Goal: Information Seeking & Learning: Learn about a topic

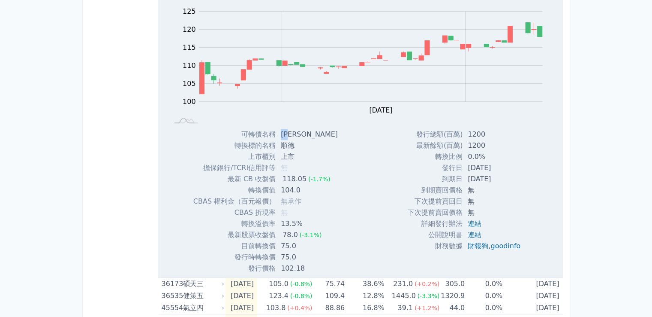
scroll to position [755, 0]
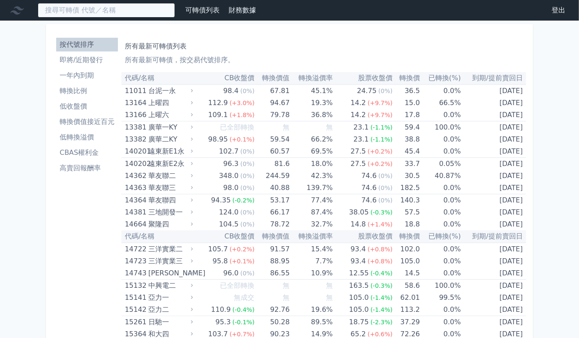
click at [101, 13] on input at bounding box center [106, 10] width 137 height 15
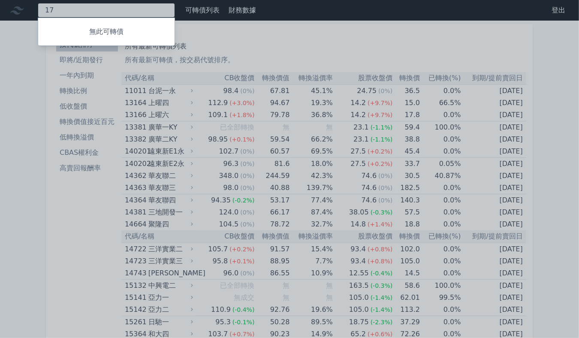
type input "1"
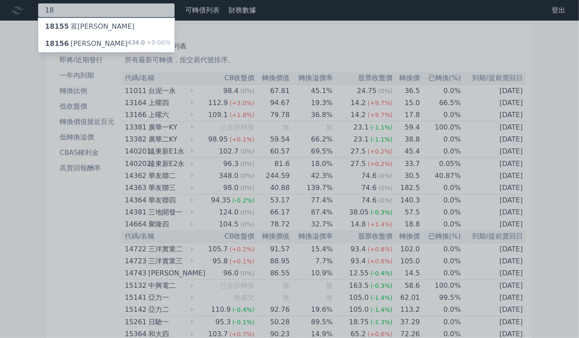
type input "1"
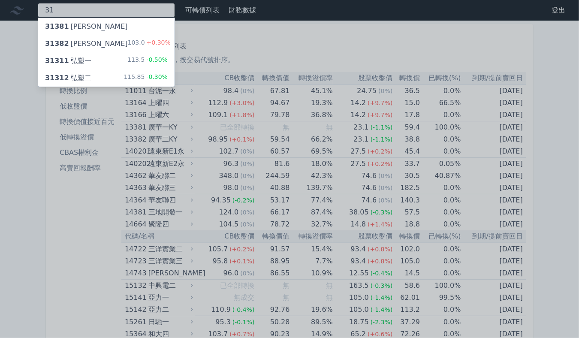
type input "3"
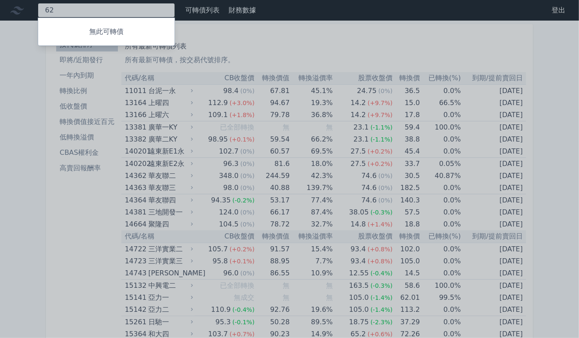
type input "6"
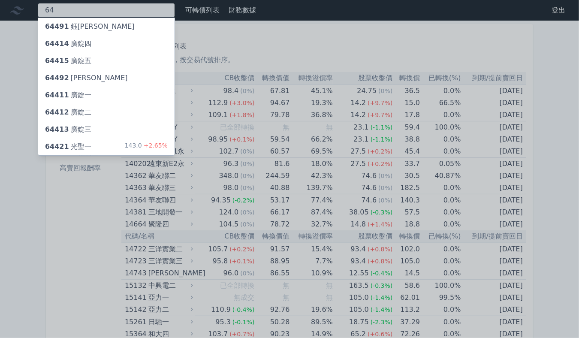
type input "6"
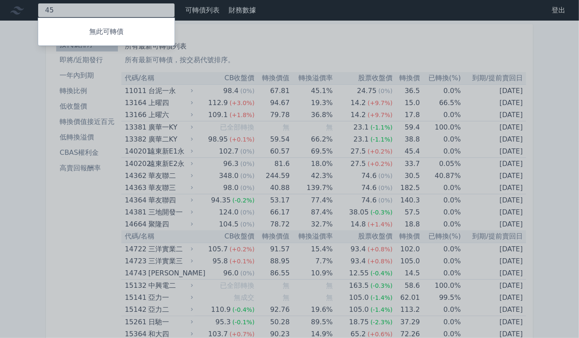
type input "4"
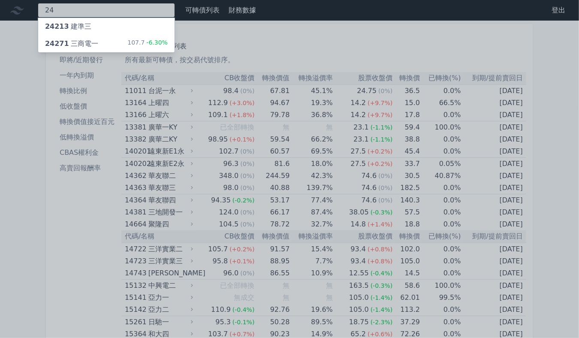
type input "2"
type input "4"
type input "1"
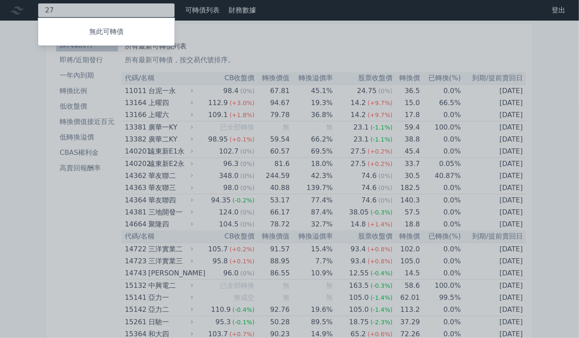
type input "2"
type input "4442"
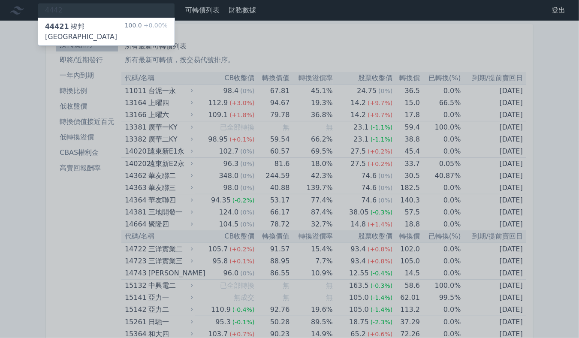
click at [72, 18] on div "44421 竣邦一KY 100.0 +0.00%" at bounding box center [106, 31] width 136 height 27
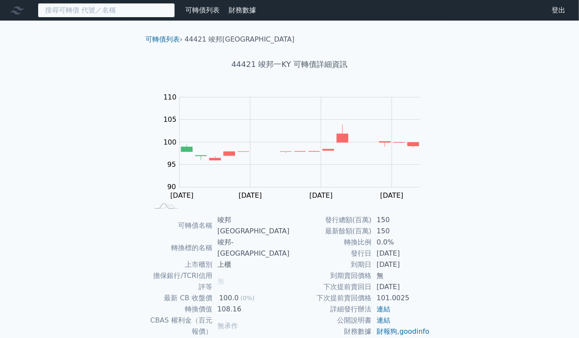
click at [85, 9] on input at bounding box center [106, 10] width 137 height 15
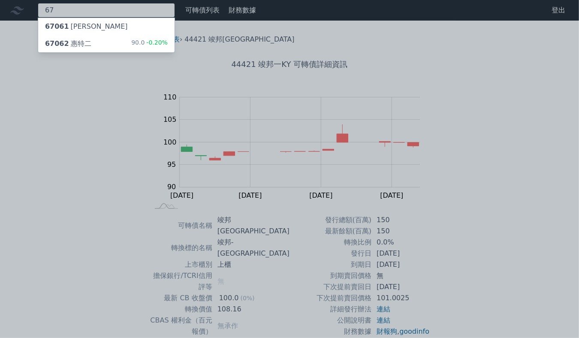
type input "6"
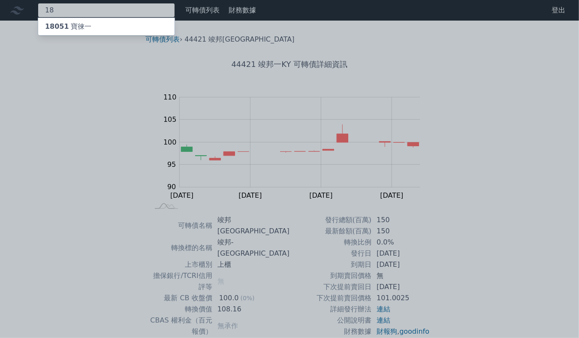
type input "1"
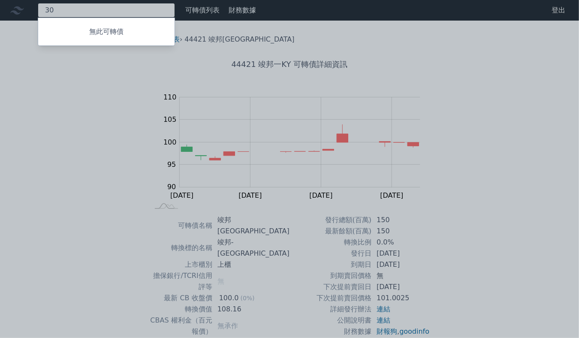
type input "3"
type input "5"
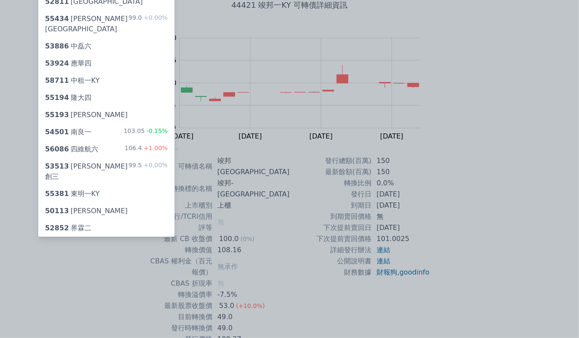
scroll to position [6, 0]
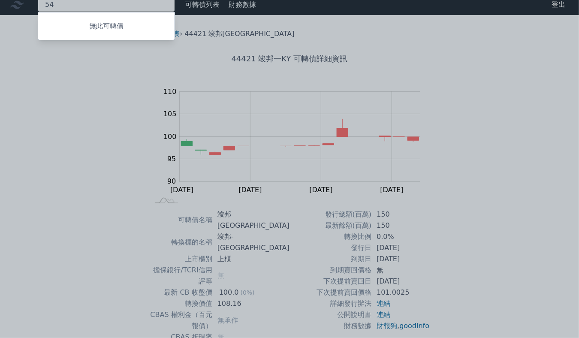
type input "5"
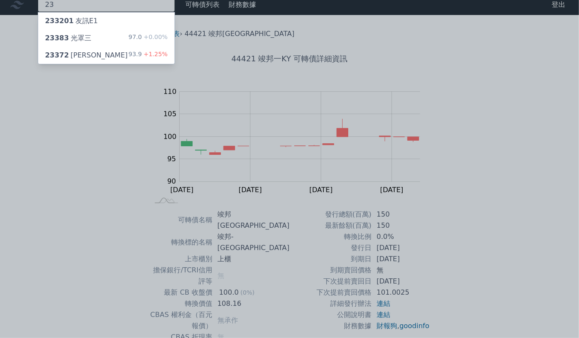
type input "2"
type input "3305"
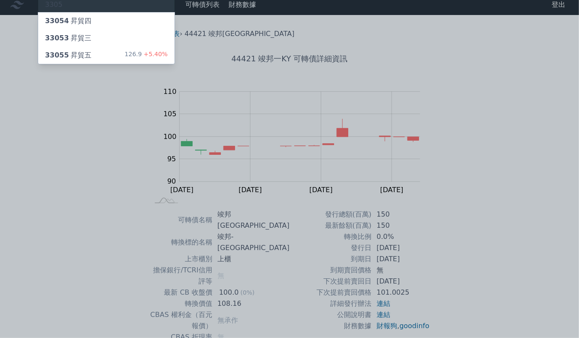
click at [91, 51] on div "33055 昇貿五 126.9 +5.40%" at bounding box center [106, 55] width 136 height 17
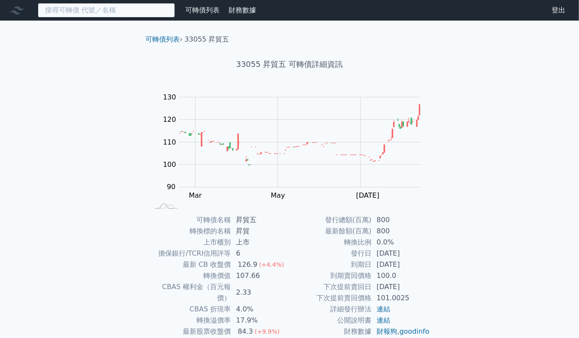
click at [94, 12] on input at bounding box center [106, 10] width 137 height 15
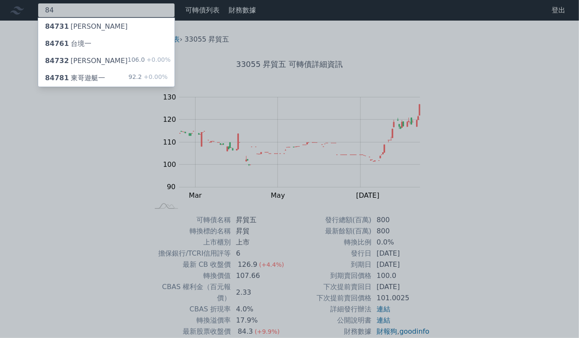
type input "8"
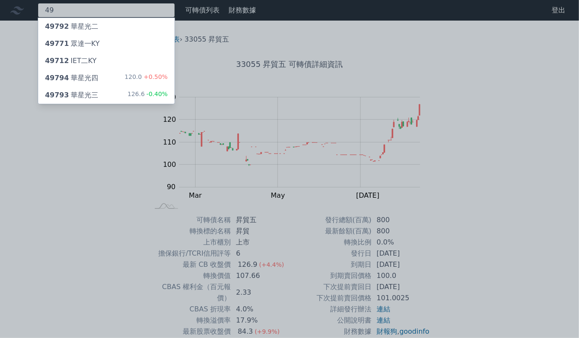
type input "4"
type input "6"
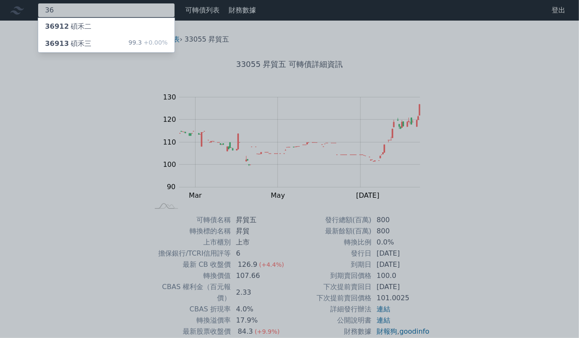
type input "3"
type input "8"
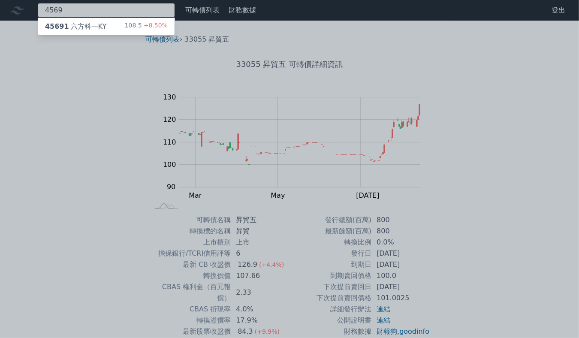
type input "4569"
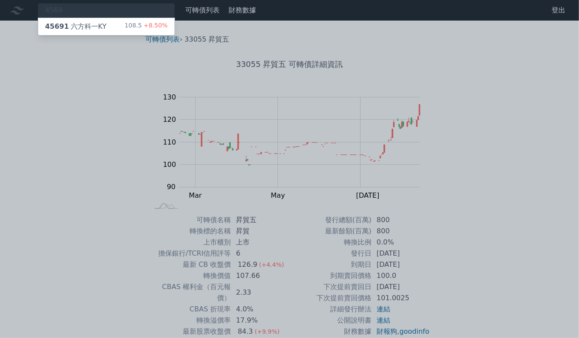
click at [92, 25] on div "45691 六方科一KY" at bounding box center [75, 26] width 61 height 10
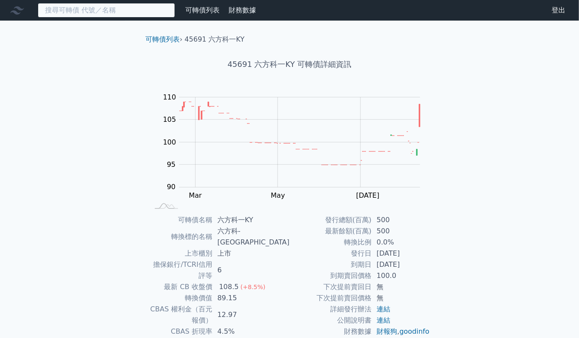
click at [110, 13] on input at bounding box center [106, 10] width 137 height 15
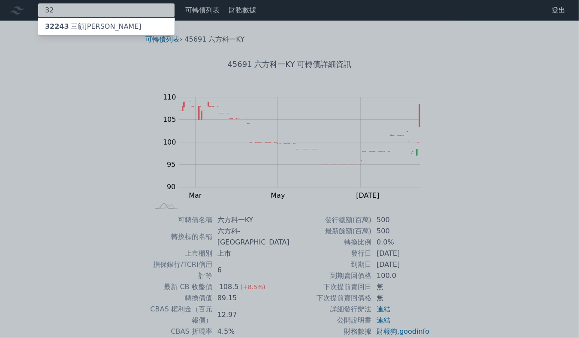
type input "3"
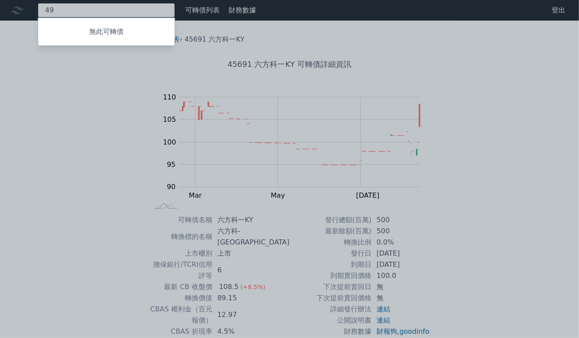
type input "4"
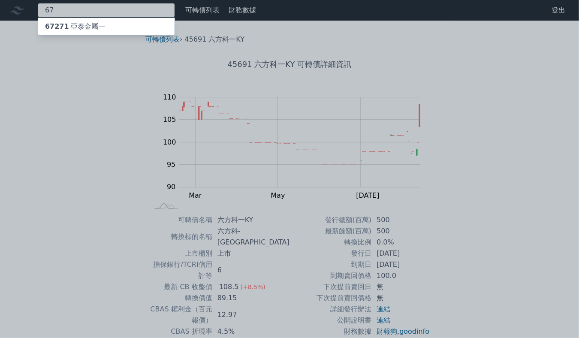
type input "6"
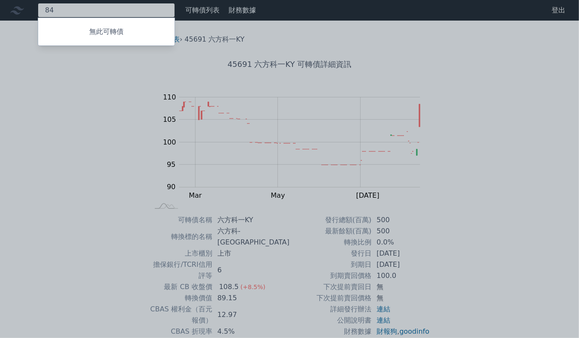
type input "8"
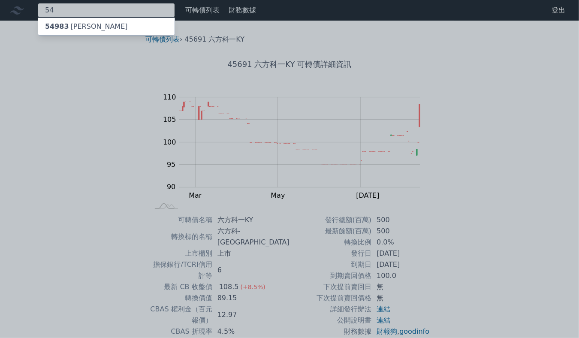
type input "5"
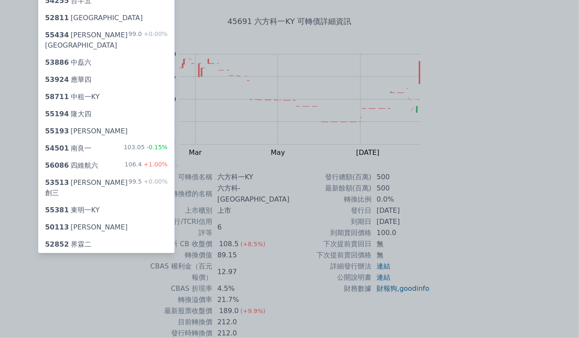
scroll to position [6, 0]
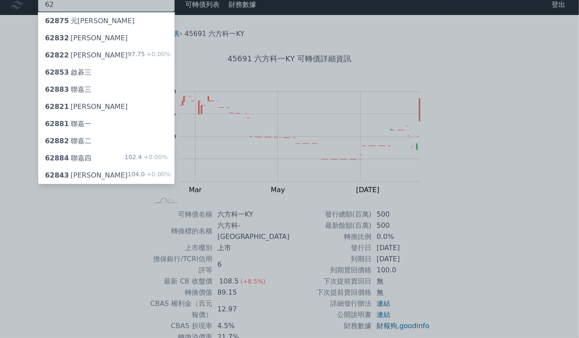
type input "6"
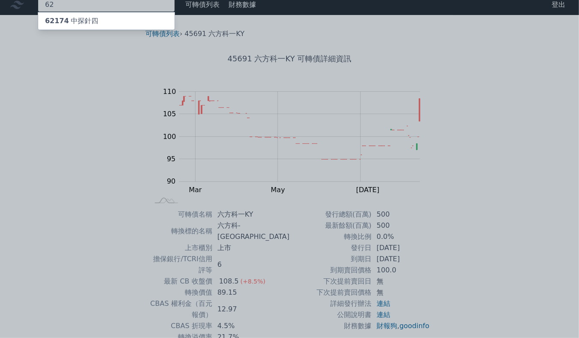
type input "6"
type input "3518"
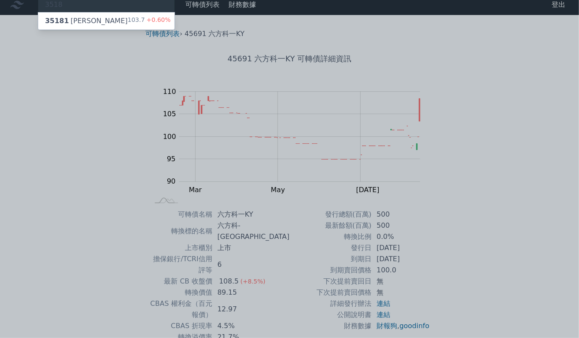
click at [83, 21] on div "35181 柏騰一" at bounding box center [86, 21] width 83 height 10
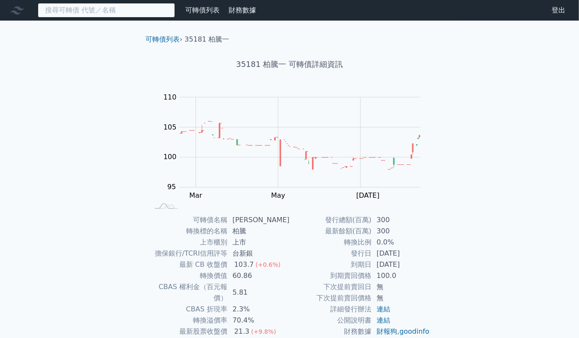
click at [128, 8] on input at bounding box center [106, 10] width 137 height 15
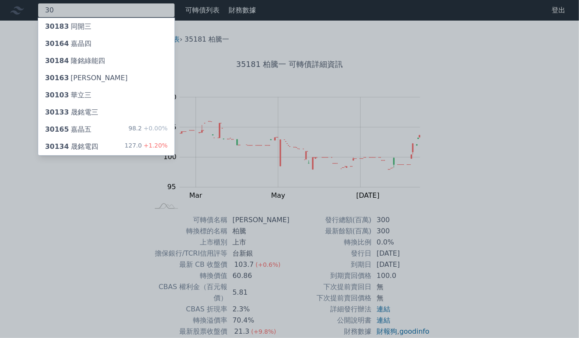
type input "3"
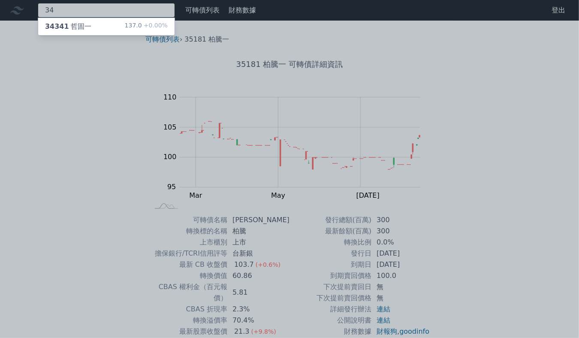
type input "3"
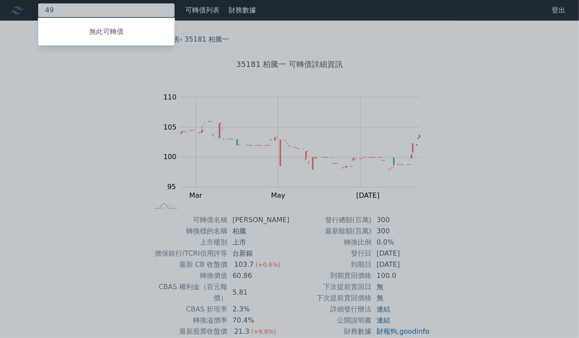
type input "4"
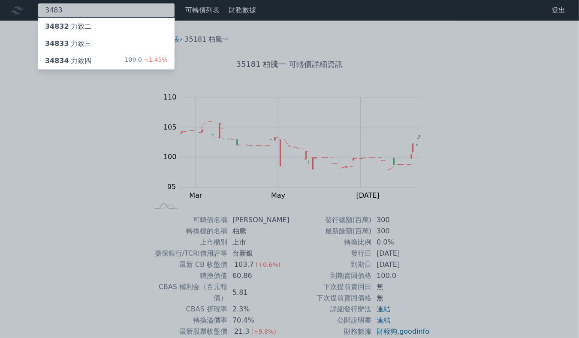
type input "3483"
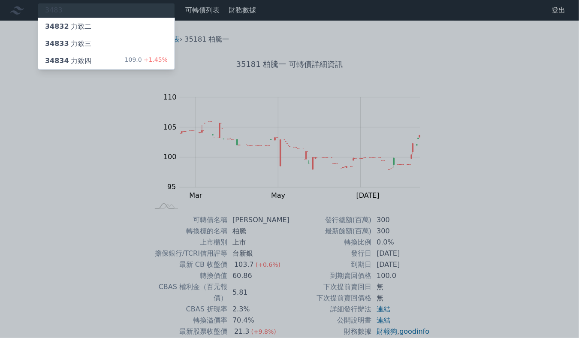
click at [72, 57] on div "34834 力致四" at bounding box center [68, 61] width 46 height 10
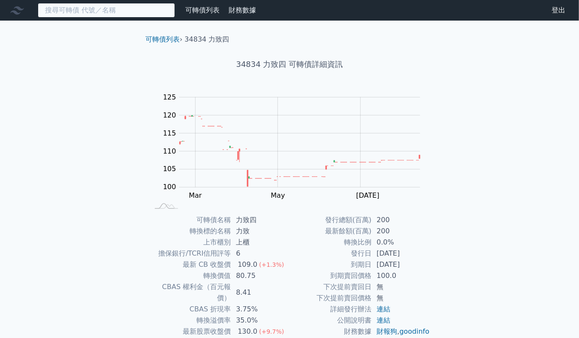
click at [75, 15] on input at bounding box center [106, 10] width 137 height 15
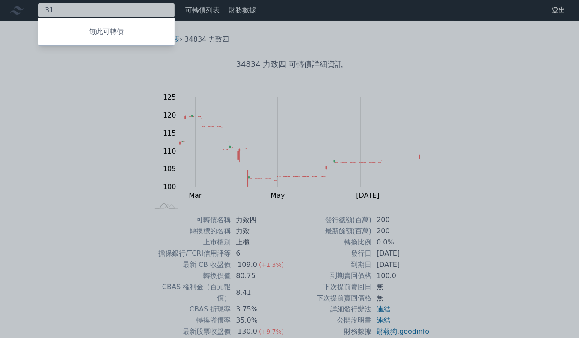
type input "3"
type input "8"
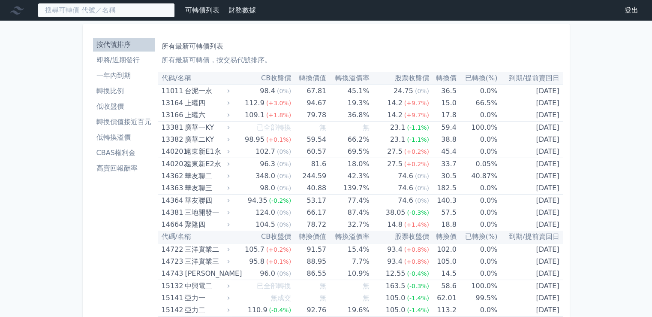
click at [136, 14] on input at bounding box center [106, 10] width 137 height 15
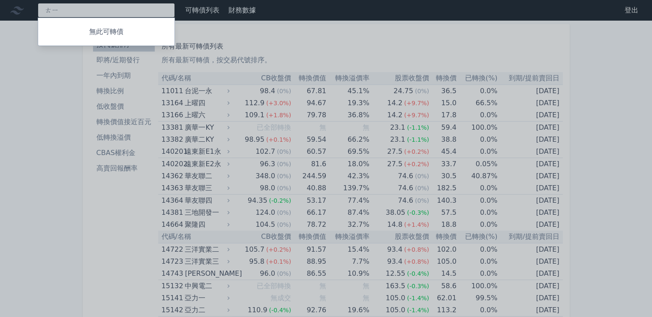
type input "替"
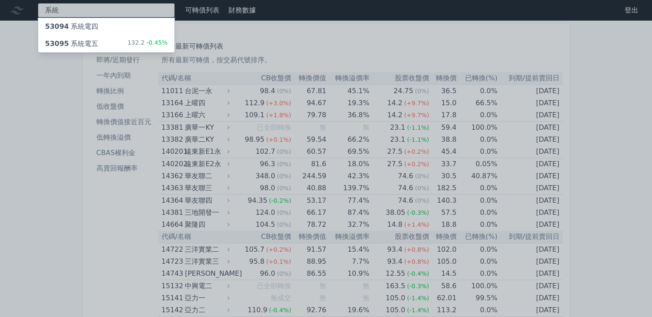
type input "系統"
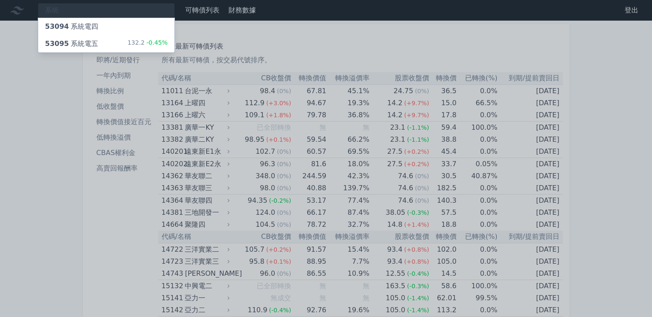
click at [81, 43] on div "53095 系統電五" at bounding box center [71, 44] width 53 height 10
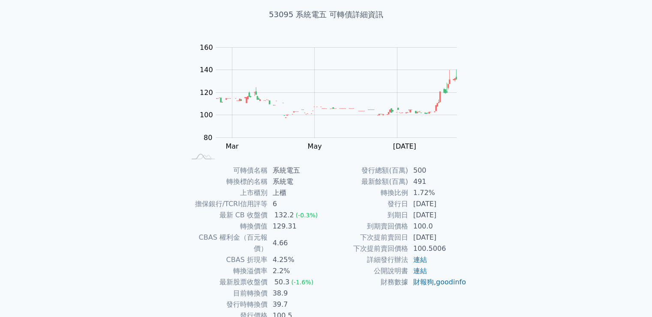
scroll to position [81, 0]
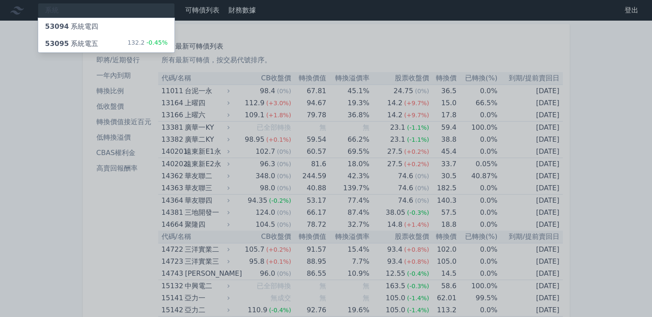
type input "系統"
click at [117, 43] on li "按代號排序" at bounding box center [124, 44] width 62 height 10
click at [117, 43] on div "53095 系統電五 132.2 -0.45%" at bounding box center [106, 43] width 136 height 17
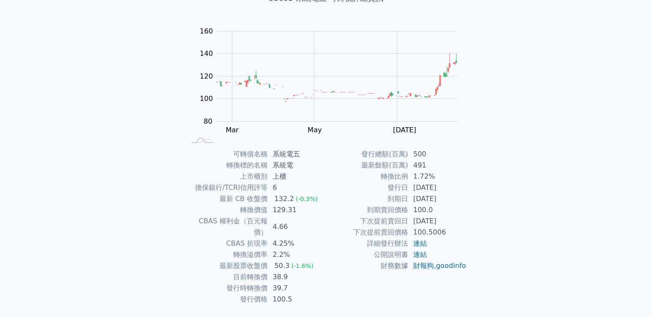
scroll to position [81, 0]
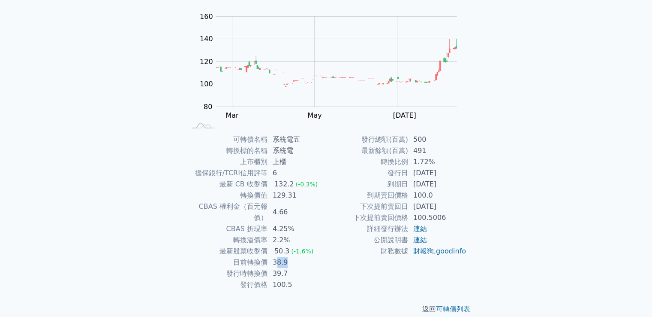
drag, startPoint x: 275, startPoint y: 251, endPoint x: 313, endPoint y: 251, distance: 38.2
click at [313, 257] on td "38.9" at bounding box center [297, 262] width 59 height 11
drag, startPoint x: 414, startPoint y: 163, endPoint x: 415, endPoint y: 168, distance: 4.5
click at [414, 165] on td "1.72%" at bounding box center [437, 161] width 59 height 11
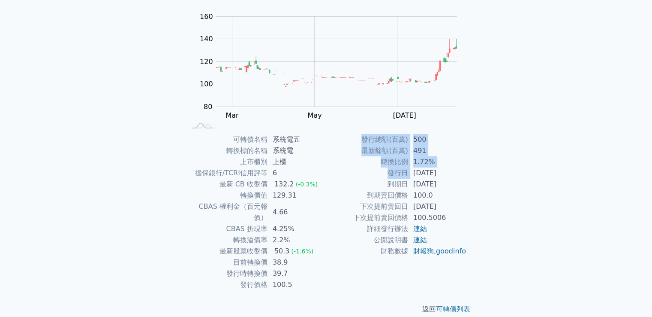
drag, startPoint x: 414, startPoint y: 172, endPoint x: 482, endPoint y: 166, distance: 68.0
click at [482, 166] on div "可轉債列表 › 53095 系統電五 53095 系統電五 可轉債詳細資訊 Zoom Out 100 70 80 90 100 180 120 160 140…" at bounding box center [326, 134] width 329 height 388
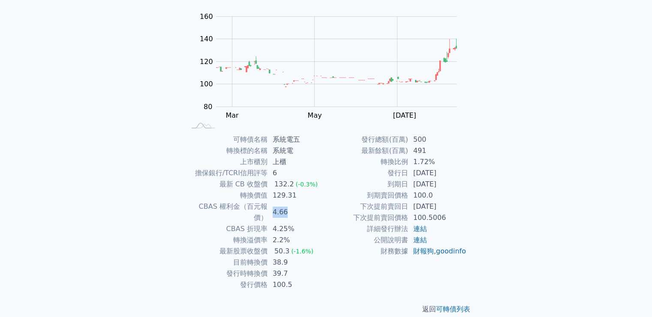
drag, startPoint x: 271, startPoint y: 205, endPoint x: 302, endPoint y: 202, distance: 31.4
click at [301, 203] on td "4.66" at bounding box center [297, 212] width 59 height 22
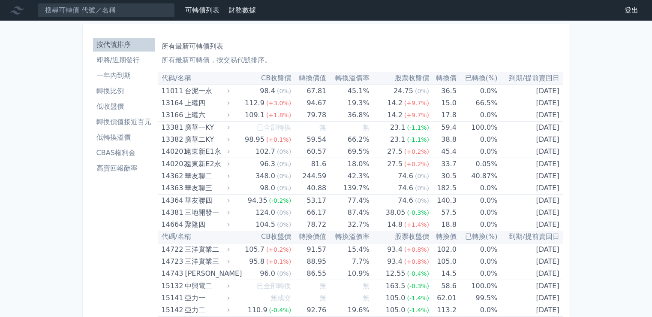
click at [111, 119] on li "轉換價值接近百元" at bounding box center [124, 122] width 62 height 10
click at [123, 121] on li "轉換價值接近百元" at bounding box center [124, 122] width 62 height 10
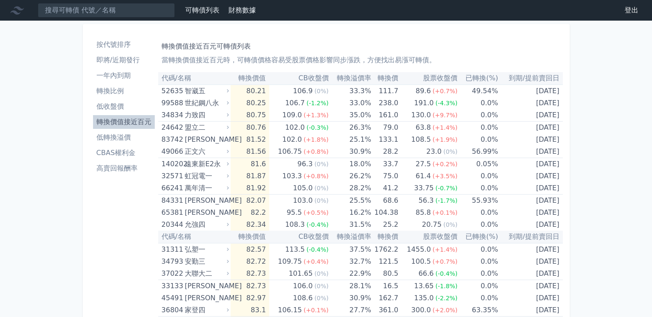
click at [202, 6] on link "可轉債列表" at bounding box center [202, 10] width 34 height 8
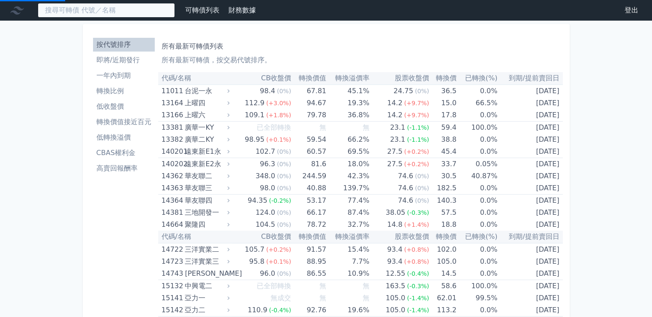
click at [125, 11] on input at bounding box center [106, 10] width 137 height 15
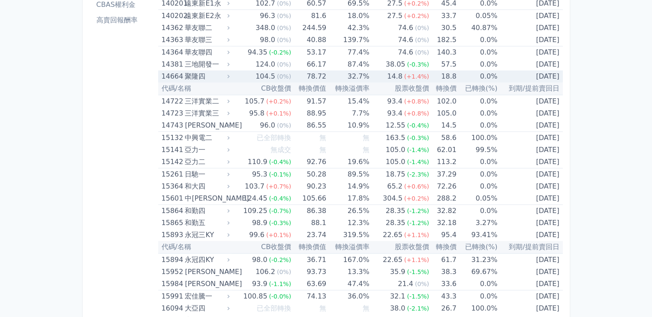
scroll to position [129, 0]
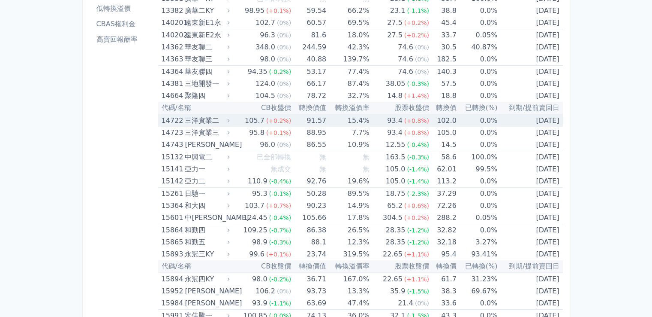
click at [234, 119] on td "105.7 (+0.2%)" at bounding box center [262, 120] width 60 height 12
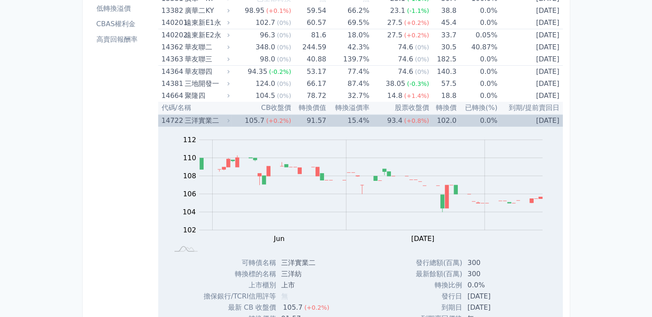
click at [229, 119] on icon at bounding box center [228, 120] width 2 height 3
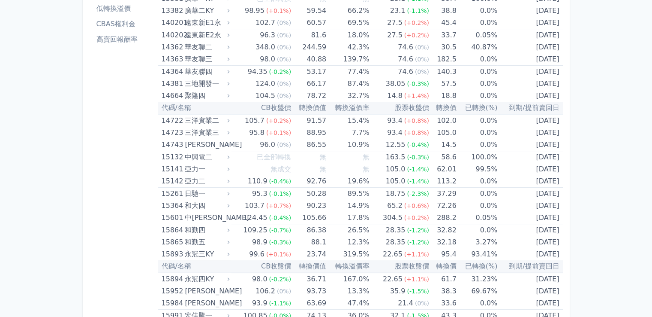
click at [232, 112] on th "代碼/名稱" at bounding box center [194, 108] width 73 height 12
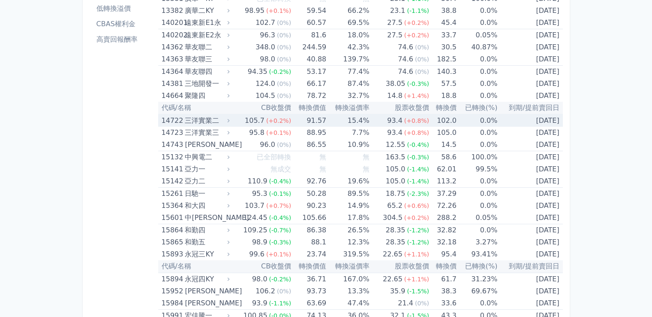
click at [226, 122] on div "三洋實業二" at bounding box center [206, 121] width 43 height 12
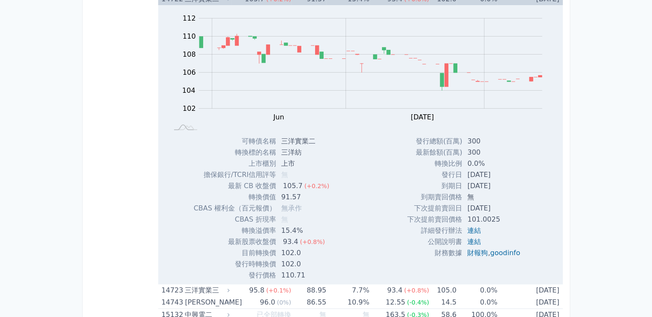
scroll to position [300, 0]
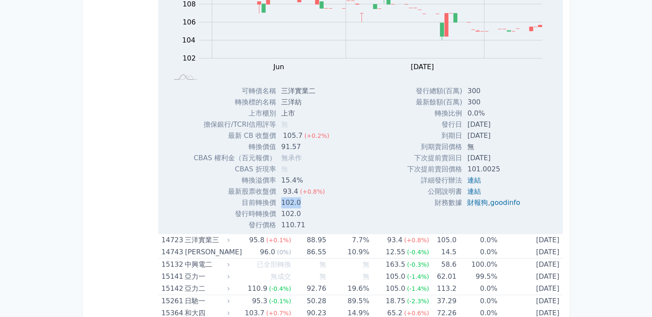
drag, startPoint x: 281, startPoint y: 203, endPoint x: 305, endPoint y: 203, distance: 24.0
click at [305, 203] on td "102.0" at bounding box center [306, 202] width 60 height 11
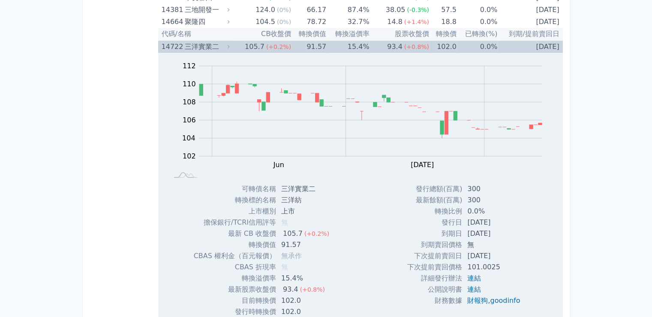
scroll to position [172, 0]
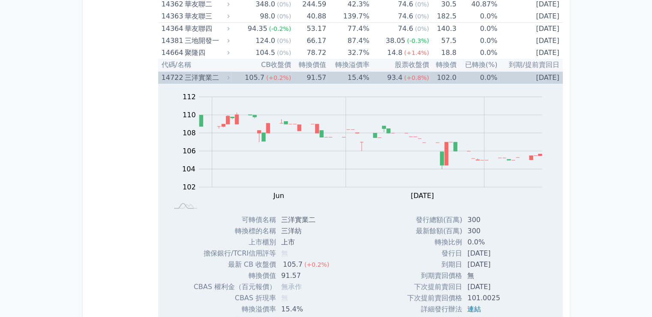
click at [227, 72] on div "三洋實業二" at bounding box center [206, 78] width 43 height 12
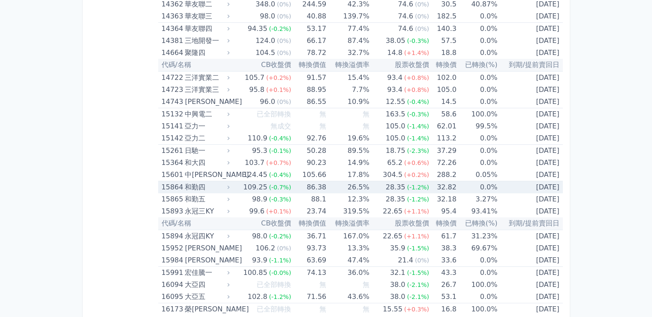
click at [227, 185] on div "和勤四" at bounding box center [206, 187] width 43 height 12
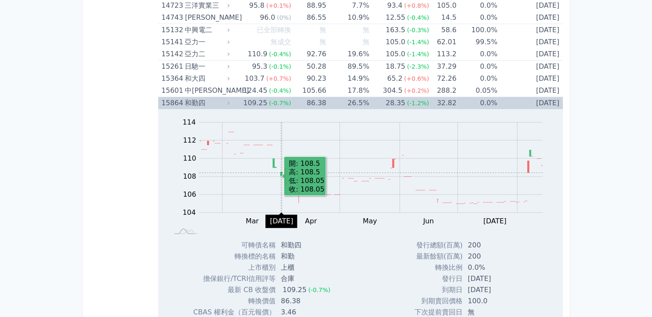
scroll to position [300, 0]
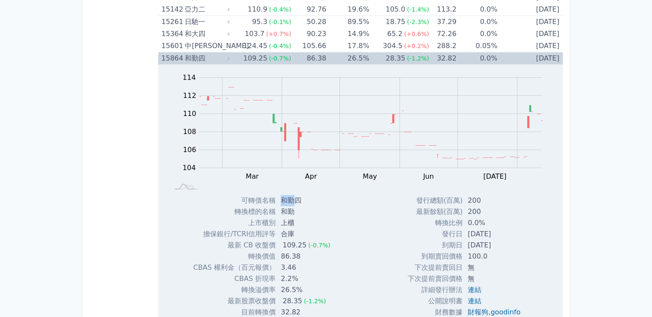
drag, startPoint x: 280, startPoint y: 200, endPoint x: 292, endPoint y: 199, distance: 11.6
click at [292, 199] on td "和勤四" at bounding box center [307, 200] width 62 height 11
copy td "和勤"
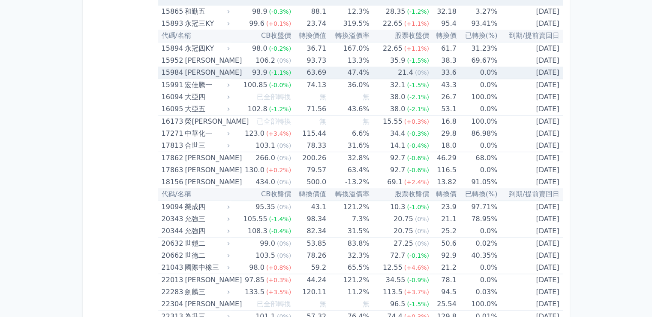
scroll to position [643, 0]
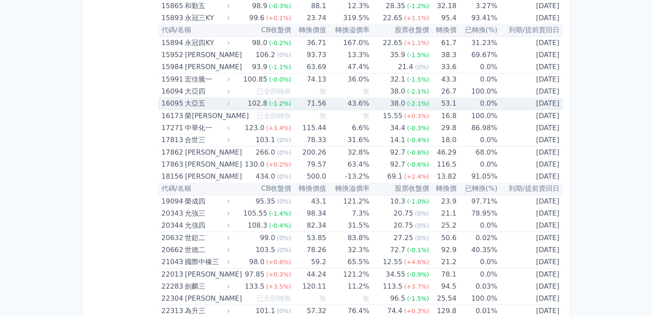
click at [228, 102] on icon at bounding box center [229, 103] width 6 height 6
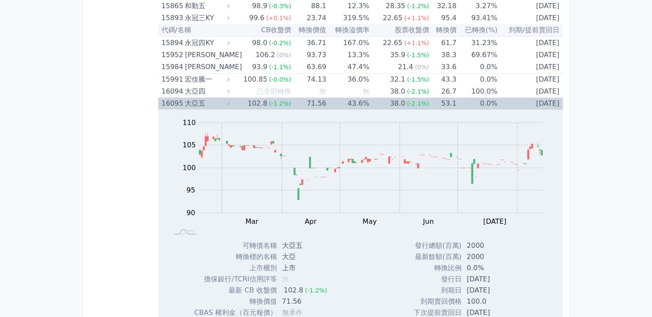
scroll to position [772, 0]
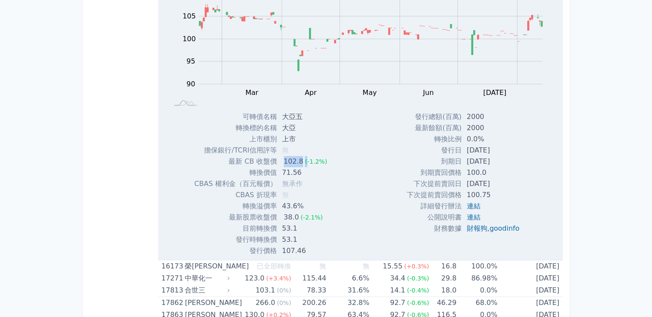
drag, startPoint x: 281, startPoint y: 162, endPoint x: 304, endPoint y: 158, distance: 23.1
click at [304, 158] on td "102.8 (-1.2%)" at bounding box center [305, 161] width 57 height 11
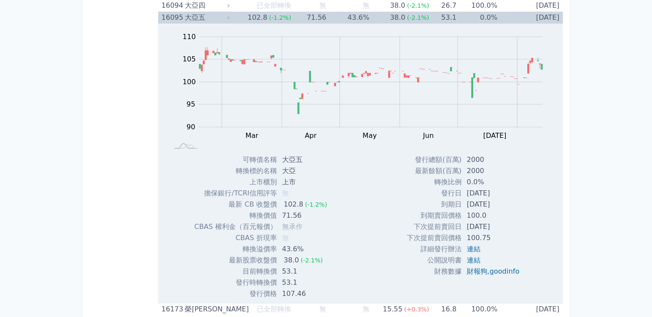
click at [211, 18] on div "大亞五" at bounding box center [206, 18] width 43 height 12
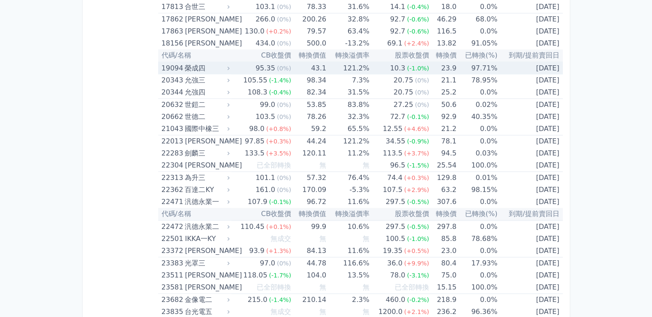
scroll to position [858, 0]
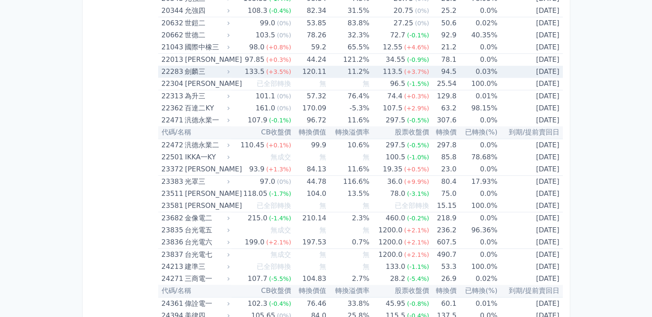
click at [223, 71] on div "劍麟三" at bounding box center [206, 72] width 43 height 12
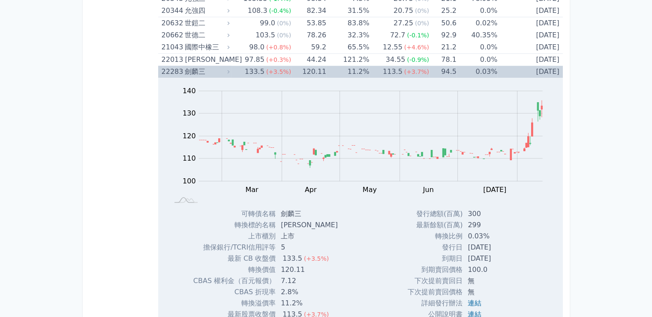
click at [221, 69] on div "劍麟三" at bounding box center [206, 72] width 43 height 12
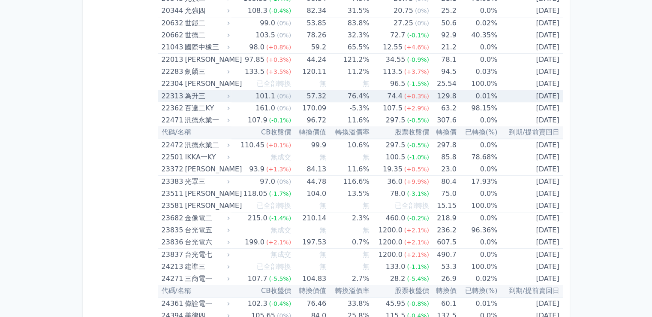
click at [231, 93] on icon at bounding box center [229, 96] width 6 height 6
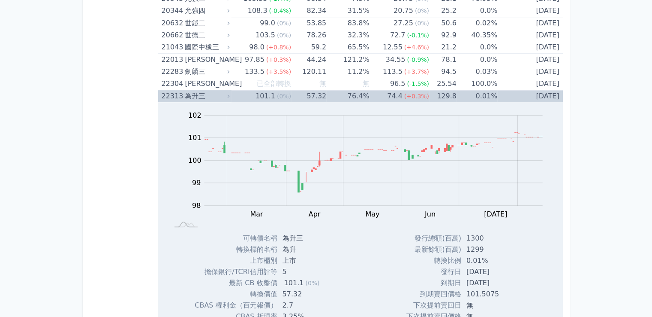
click at [231, 93] on icon at bounding box center [229, 96] width 6 height 6
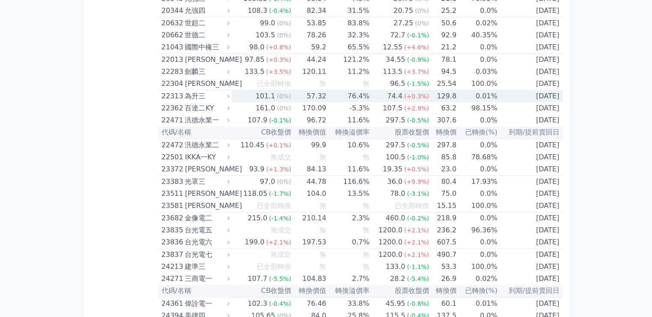
click at [231, 93] on icon at bounding box center [229, 96] width 6 height 6
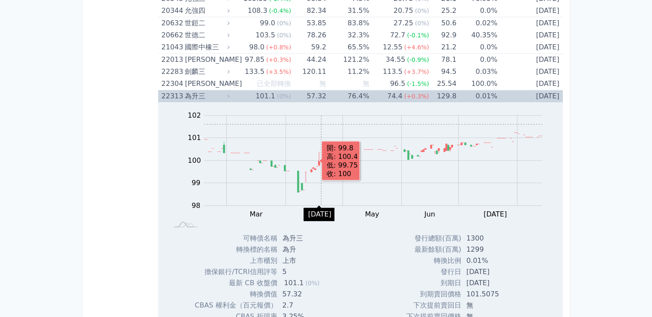
scroll to position [987, 0]
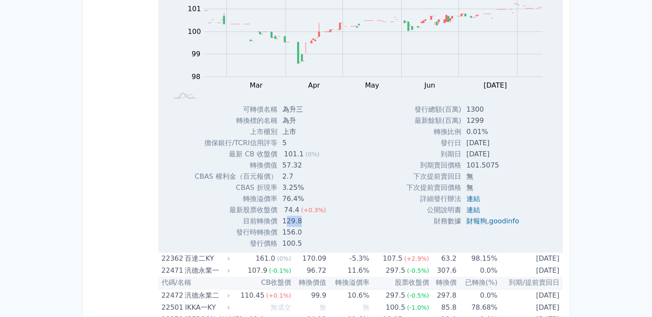
drag, startPoint x: 285, startPoint y: 219, endPoint x: 305, endPoint y: 219, distance: 20.6
click at [305, 219] on td "129.8" at bounding box center [306, 220] width 56 height 11
drag, startPoint x: 287, startPoint y: 229, endPoint x: 311, endPoint y: 227, distance: 24.5
click at [287, 229] on td "156.0" at bounding box center [306, 231] width 56 height 11
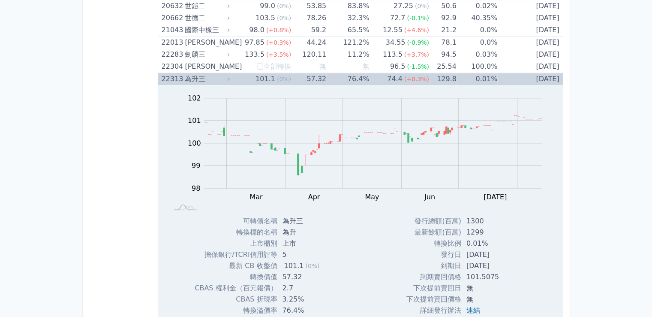
scroll to position [772, 0]
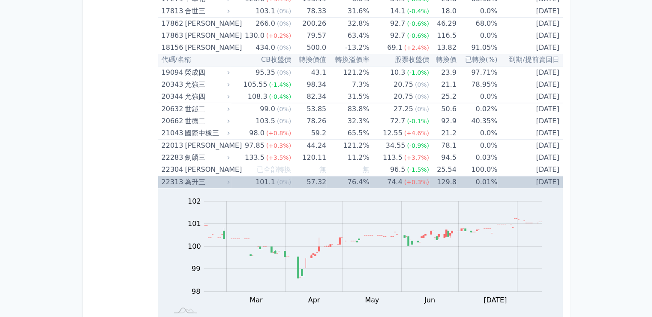
click at [221, 179] on div "為升三" at bounding box center [206, 182] width 43 height 12
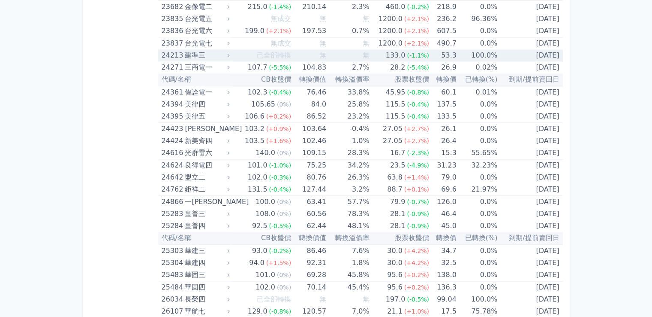
scroll to position [1072, 0]
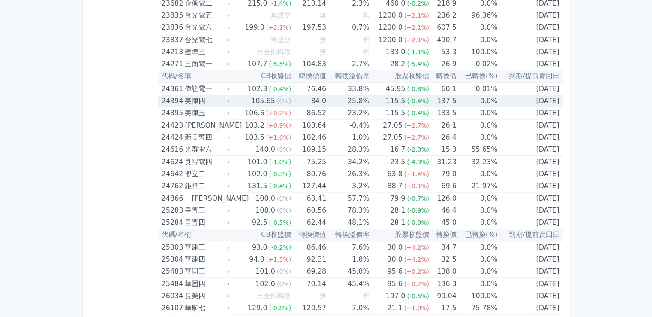
click at [229, 98] on icon at bounding box center [229, 101] width 6 height 6
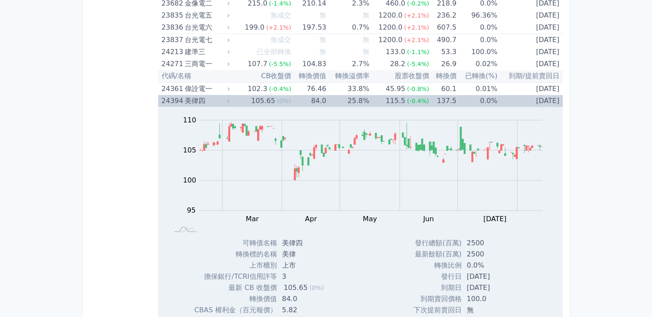
click at [229, 98] on icon at bounding box center [229, 101] width 6 height 6
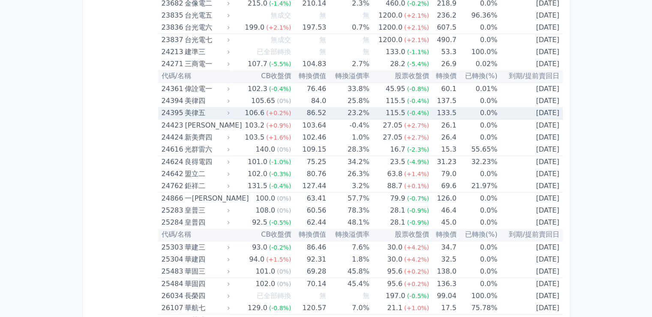
click at [294, 107] on td "86.52" at bounding box center [308, 113] width 35 height 12
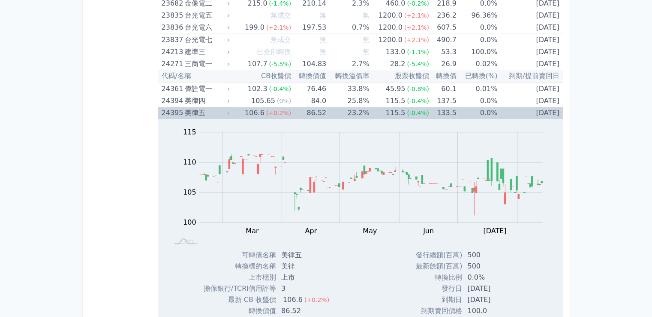
click at [214, 107] on div "美律五" at bounding box center [206, 113] width 43 height 12
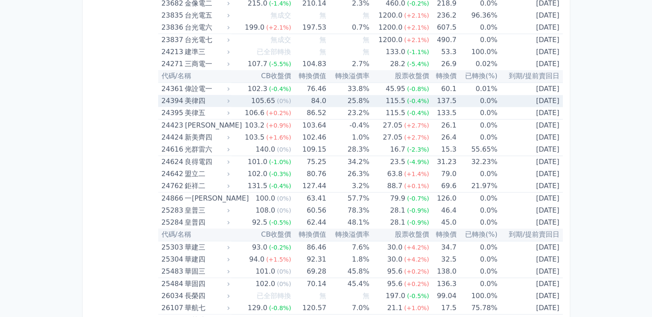
click at [221, 100] on div "美律四" at bounding box center [206, 101] width 43 height 12
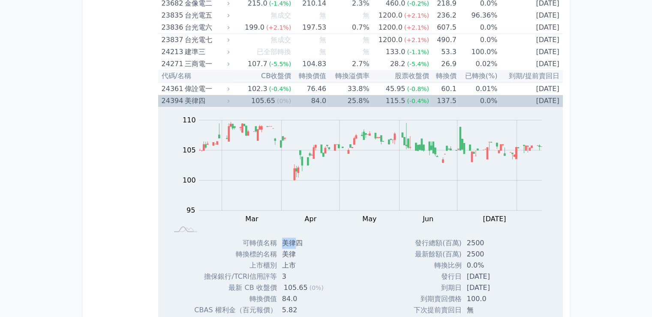
drag, startPoint x: 280, startPoint y: 241, endPoint x: 293, endPoint y: 239, distance: 13.0
click at [293, 239] on td "美律四" at bounding box center [305, 242] width 57 height 11
copy td "美律"
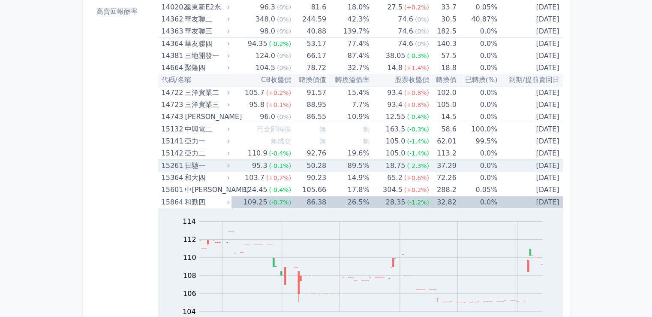
scroll to position [214, 0]
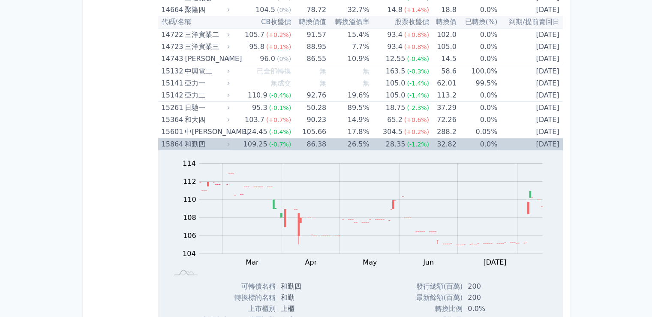
click at [225, 140] on div "和勤四" at bounding box center [206, 144] width 43 height 12
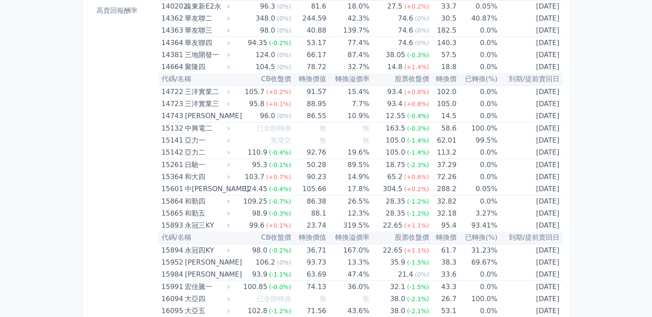
scroll to position [129, 0]
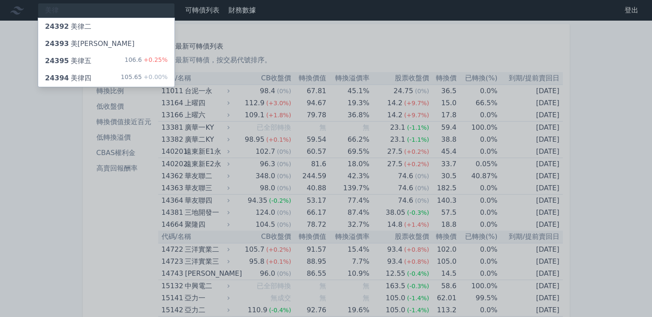
type input "美律"
click at [93, 47] on div "24393 美[PERSON_NAME]" at bounding box center [106, 43] width 136 height 17
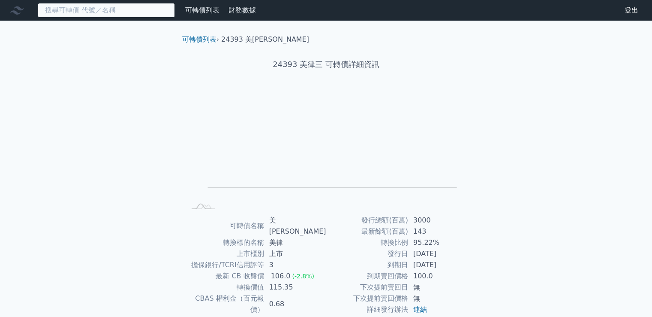
click at [99, 9] on input at bounding box center [106, 10] width 137 height 15
paste input "美律"
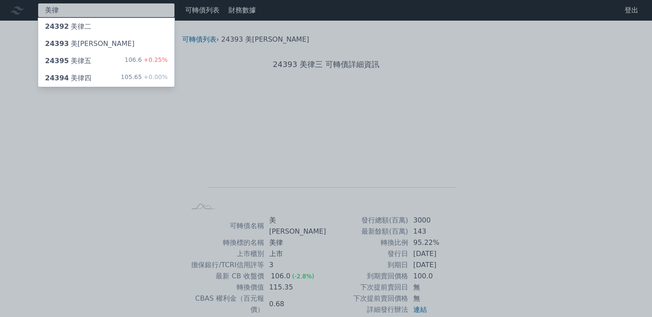
type input "美律"
click at [88, 27] on div "24392 美[PERSON_NAME]" at bounding box center [106, 26] width 136 height 17
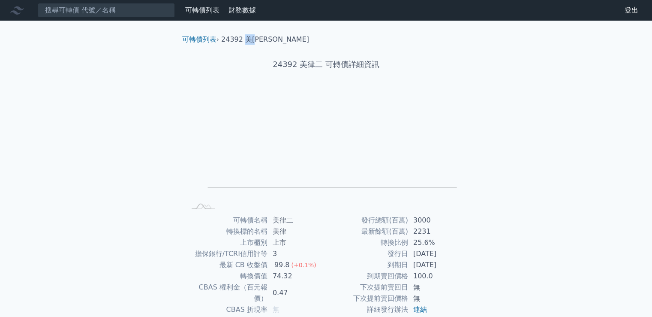
drag, startPoint x: 245, startPoint y: 39, endPoint x: 255, endPoint y: 38, distance: 9.4
click at [255, 38] on li "24392 美[PERSON_NAME]" at bounding box center [265, 39] width 88 height 10
copy li "美律"
click at [124, 11] on input at bounding box center [106, 10] width 137 height 15
paste input "美律"
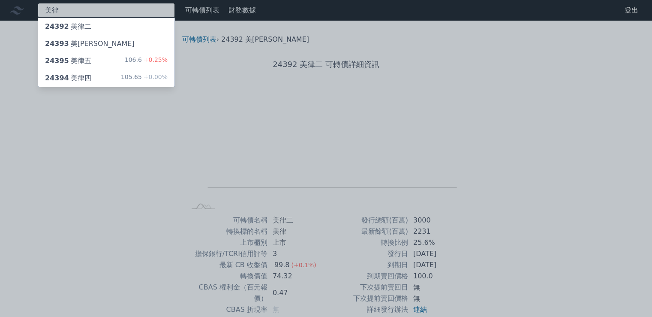
type input "美律"
click at [111, 63] on div "24395 美律五 106.6 +0.25%" at bounding box center [106, 60] width 136 height 17
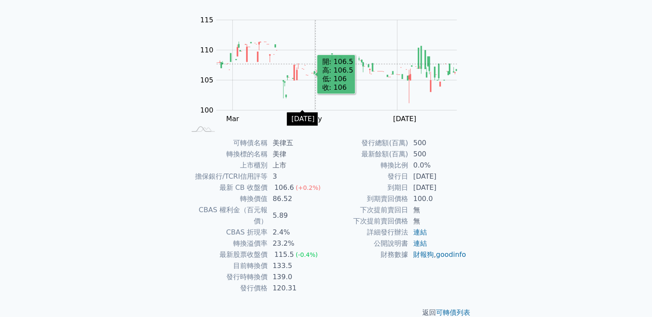
scroll to position [81, 0]
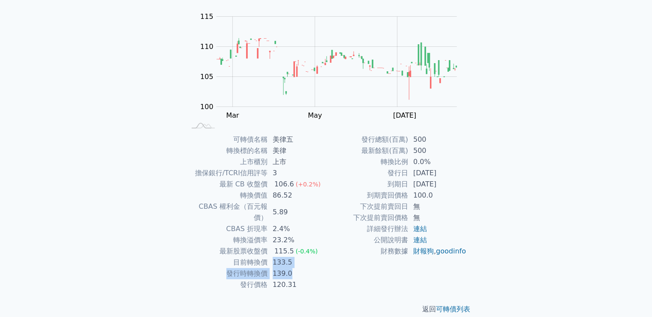
drag, startPoint x: 269, startPoint y: 255, endPoint x: 298, endPoint y: 260, distance: 28.8
click at [298, 260] on tbody "可轉債名稱 美律五 轉換標的名稱 美律 上市櫃別 上市 擔保銀行/TCRI信用評等 3 最新 CB 收盤價 106.6 (+0.2%) 轉換價值 86.52 …" at bounding box center [256, 212] width 141 height 156
click at [298, 268] on td "139.0" at bounding box center [297, 273] width 59 height 11
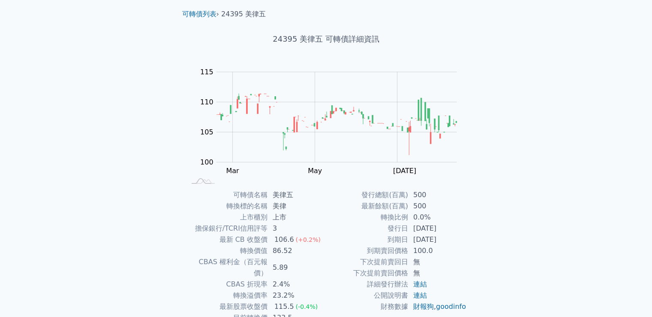
scroll to position [0, 0]
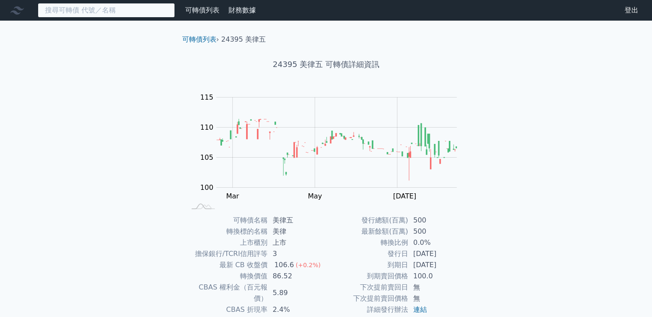
click at [125, 6] on input at bounding box center [106, 10] width 137 height 15
paste input "美律"
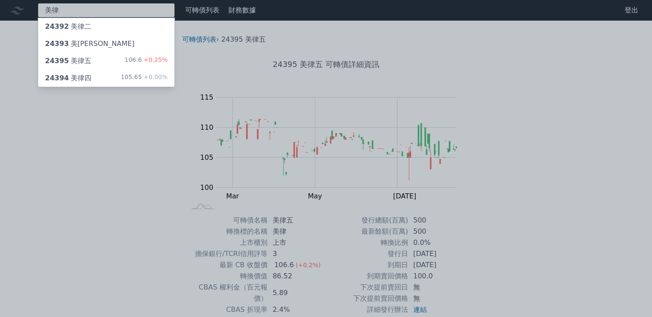
type input "美律"
click at [81, 77] on div "24394 美律四" at bounding box center [68, 78] width 46 height 10
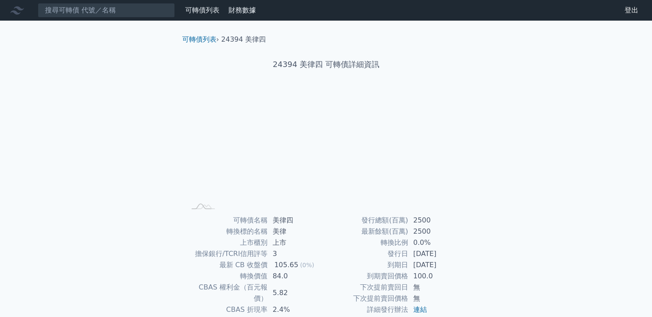
scroll to position [81, 0]
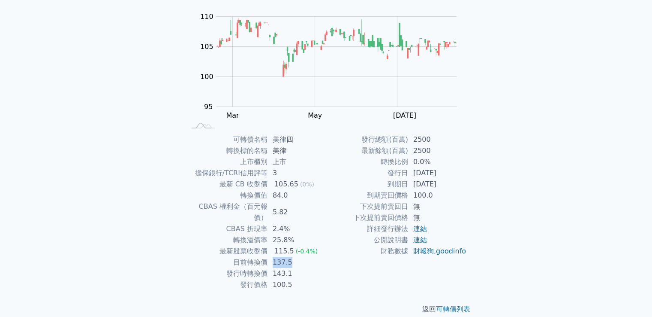
drag, startPoint x: 270, startPoint y: 248, endPoint x: 299, endPoint y: 249, distance: 28.3
click at [299, 257] on td "137.5" at bounding box center [297, 262] width 59 height 11
click at [292, 268] on td "143.1" at bounding box center [297, 273] width 59 height 11
drag, startPoint x: 396, startPoint y: 186, endPoint x: 461, endPoint y: 183, distance: 64.9
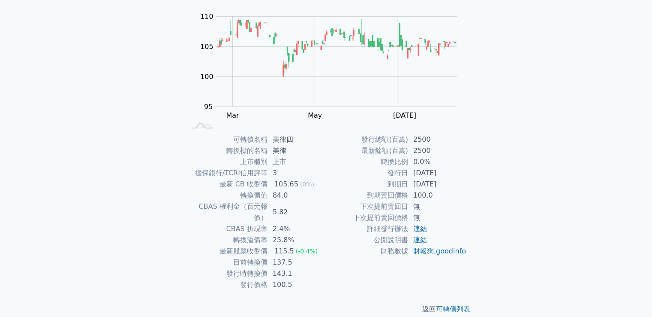
click at [461, 183] on tr "到期日 [DATE]" at bounding box center [396, 183] width 141 height 11
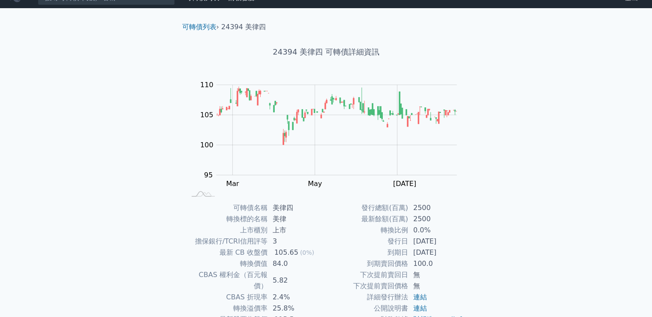
scroll to position [0, 0]
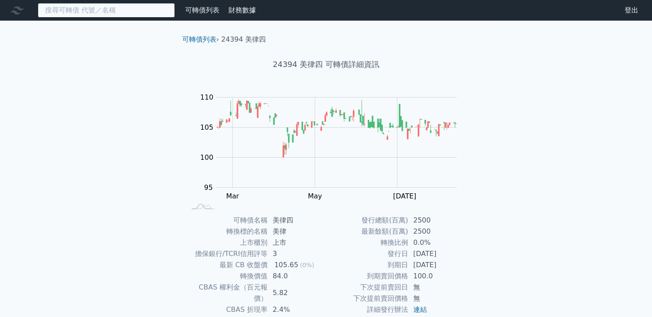
click at [131, 12] on input at bounding box center [106, 10] width 137 height 15
paste input "美律"
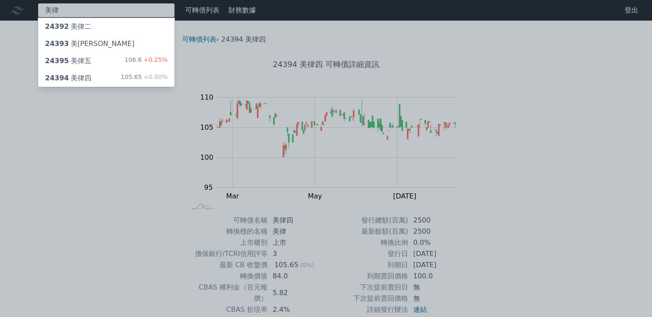
type input "美律"
click at [92, 78] on div "24394 美律四 105.65 +0.00%" at bounding box center [106, 77] width 136 height 17
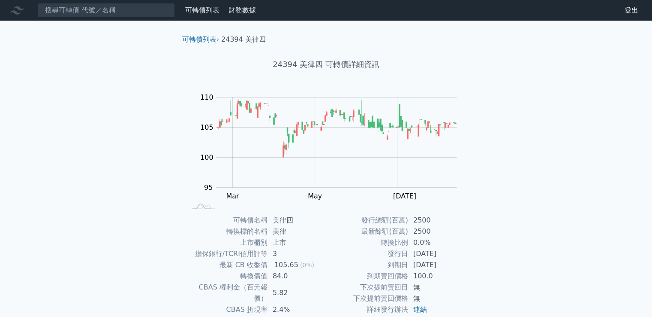
scroll to position [81, 0]
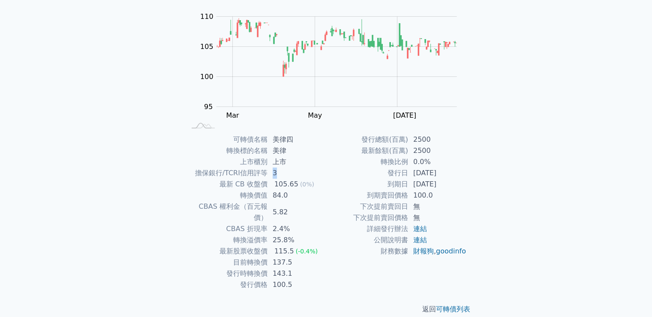
drag, startPoint x: 272, startPoint y: 175, endPoint x: 300, endPoint y: 196, distance: 35.4
click at [290, 174] on td "3" at bounding box center [297, 172] width 59 height 11
click at [314, 223] on td "2.4%" at bounding box center [297, 228] width 59 height 11
drag, startPoint x: 289, startPoint y: 205, endPoint x: 266, endPoint y: 204, distance: 23.2
click at [266, 204] on tr "CBAS 權利金（百元報價） 5.82" at bounding box center [256, 212] width 141 height 22
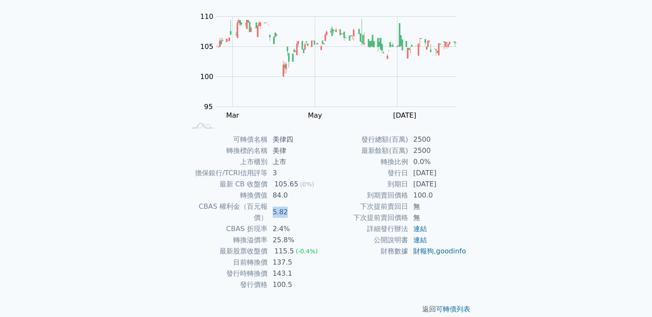
click at [314, 207] on td "5.82" at bounding box center [297, 212] width 59 height 22
drag, startPoint x: 390, startPoint y: 184, endPoint x: 462, endPoint y: 184, distance: 71.6
click at [459, 184] on tr "到期日 [DATE]" at bounding box center [396, 183] width 141 height 11
click at [462, 184] on td "[DATE]" at bounding box center [437, 183] width 59 height 11
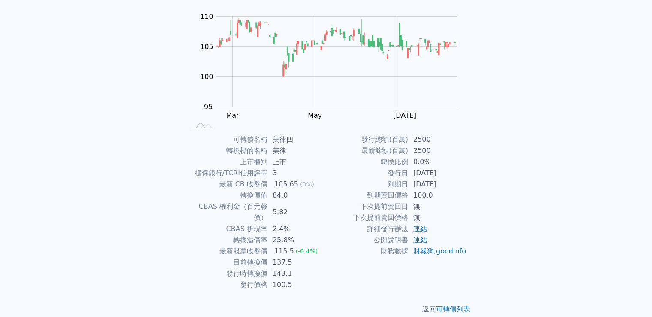
scroll to position [0, 0]
